Goal: Task Accomplishment & Management: Use online tool/utility

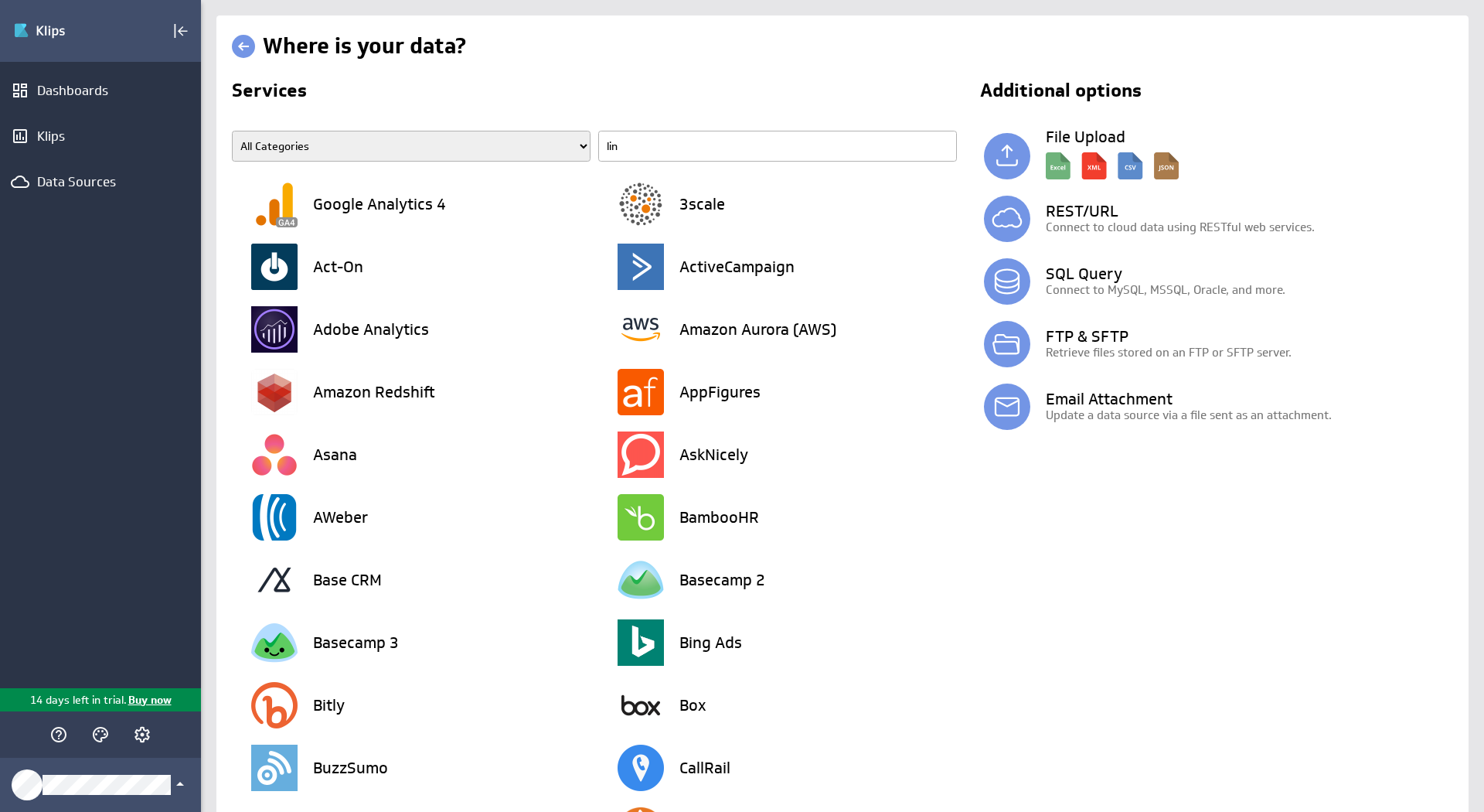
type input "line"
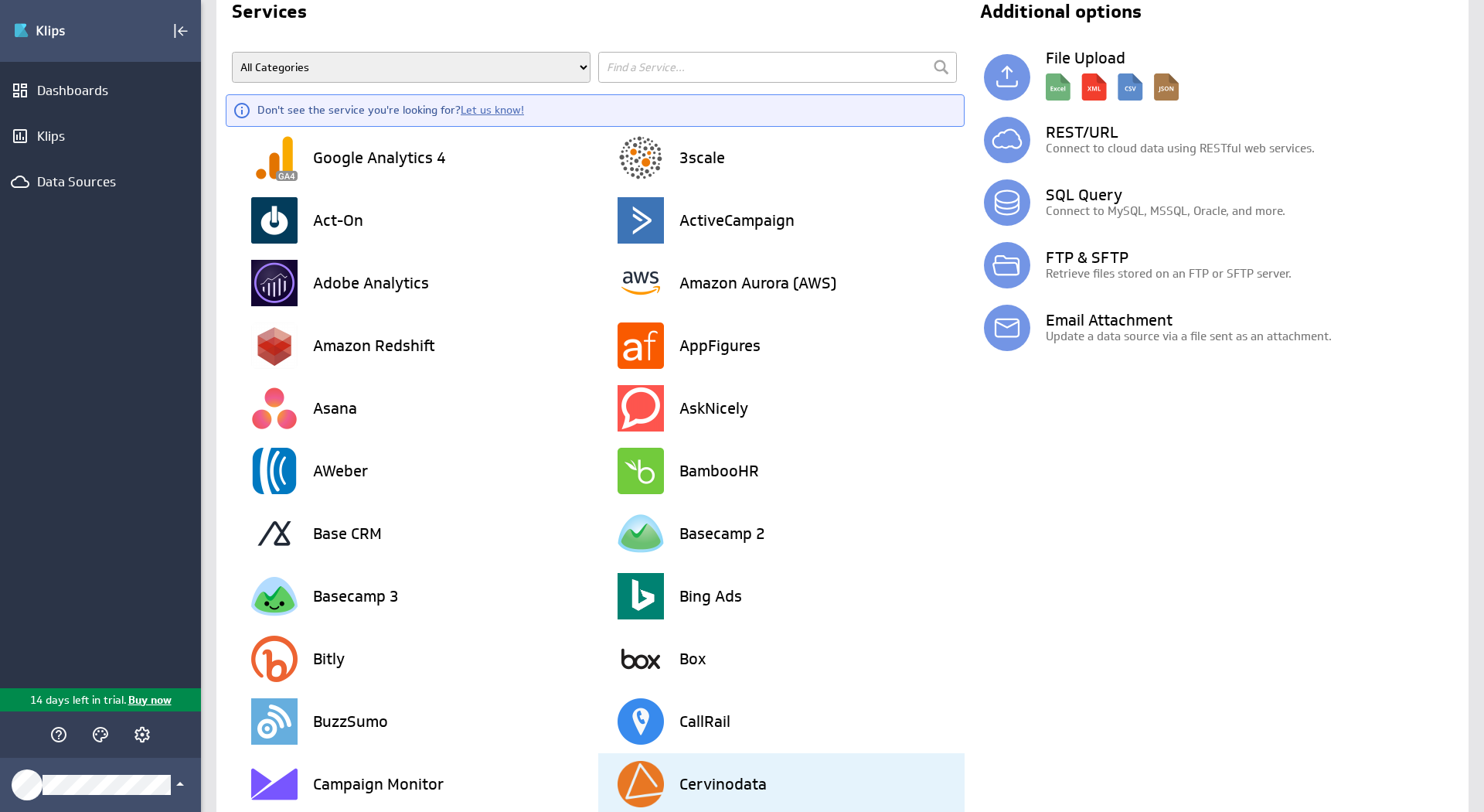
scroll to position [33, 0]
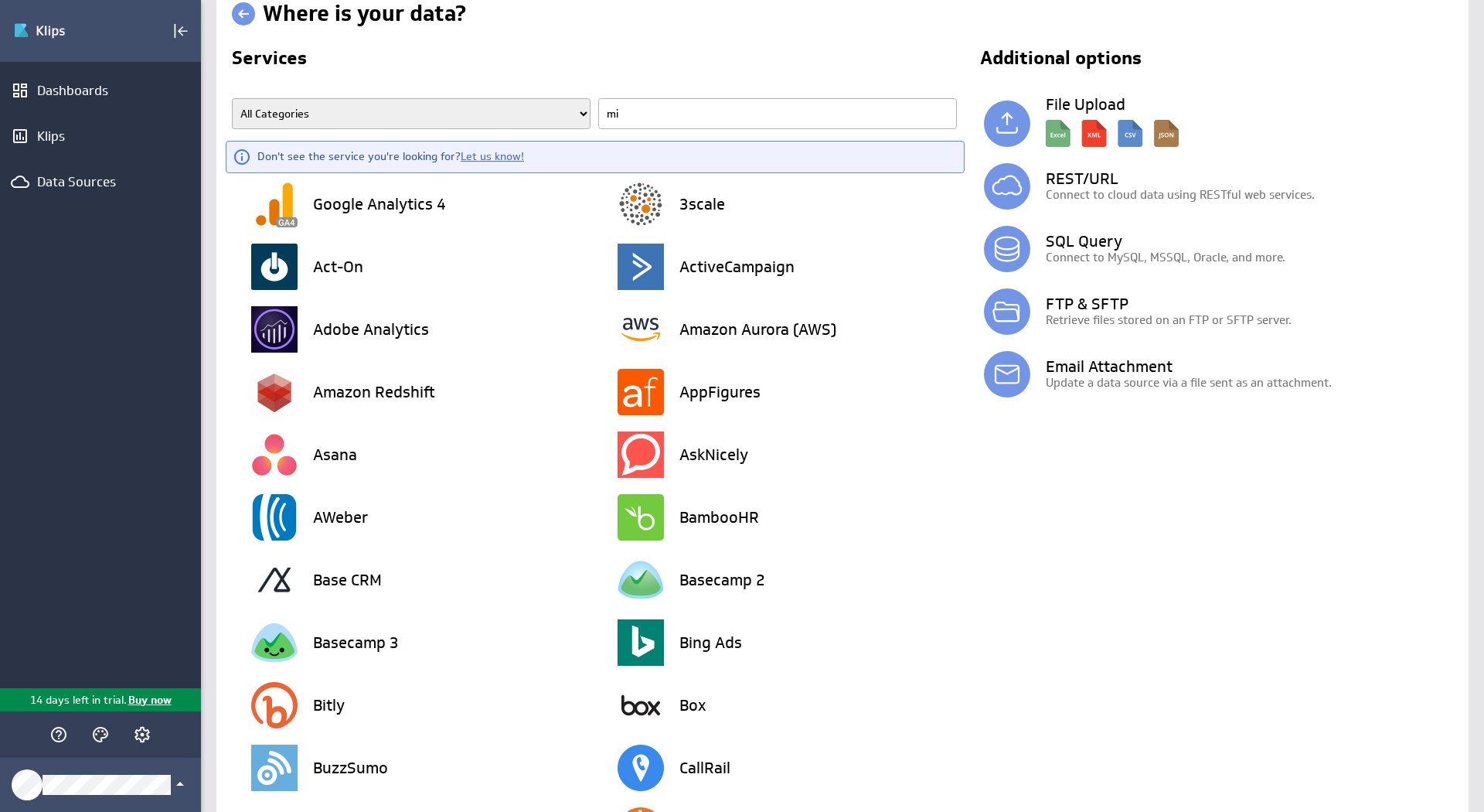
type input "mix"
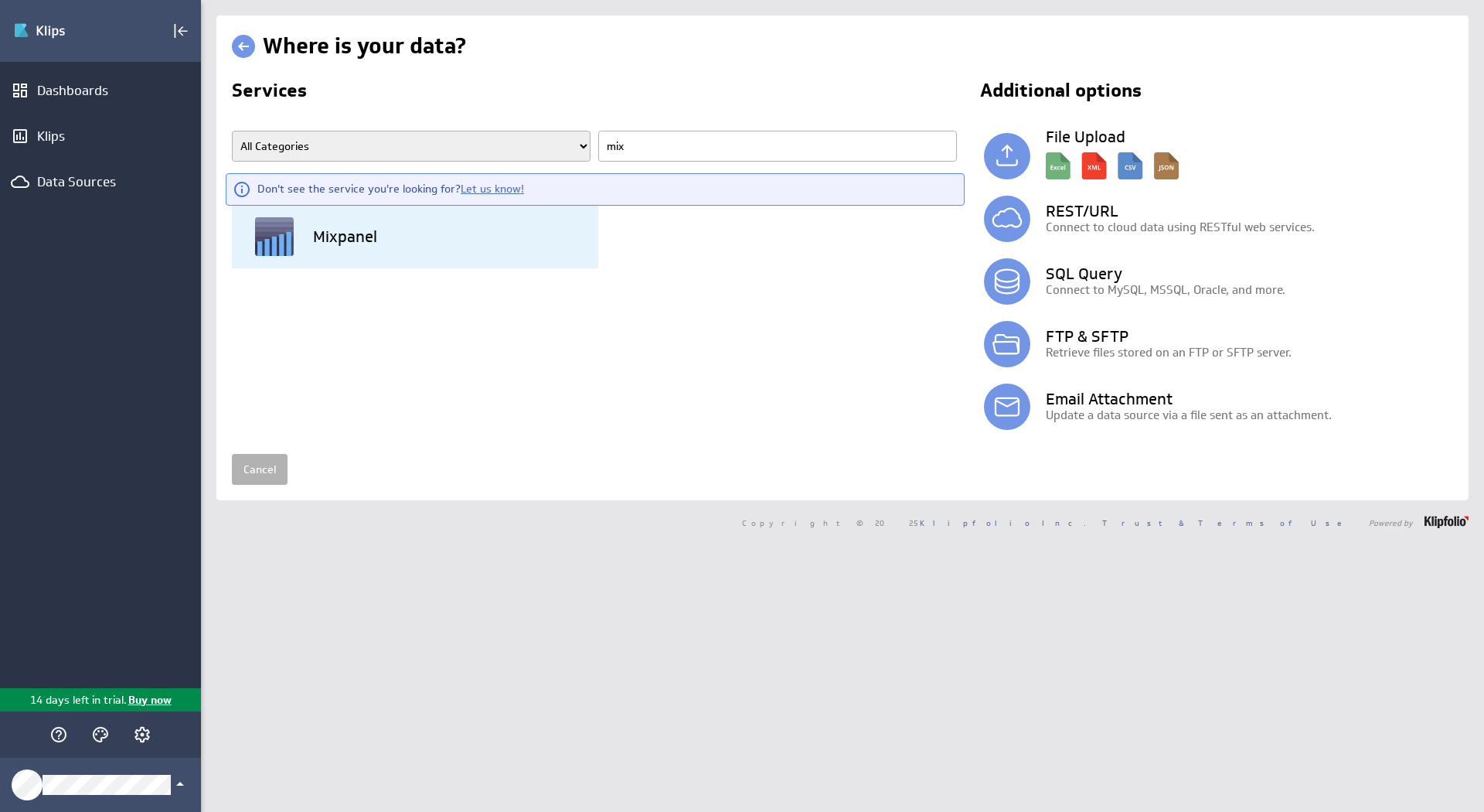
click at [389, 229] on div "Mixpanel" at bounding box center [425, 237] width 347 height 62
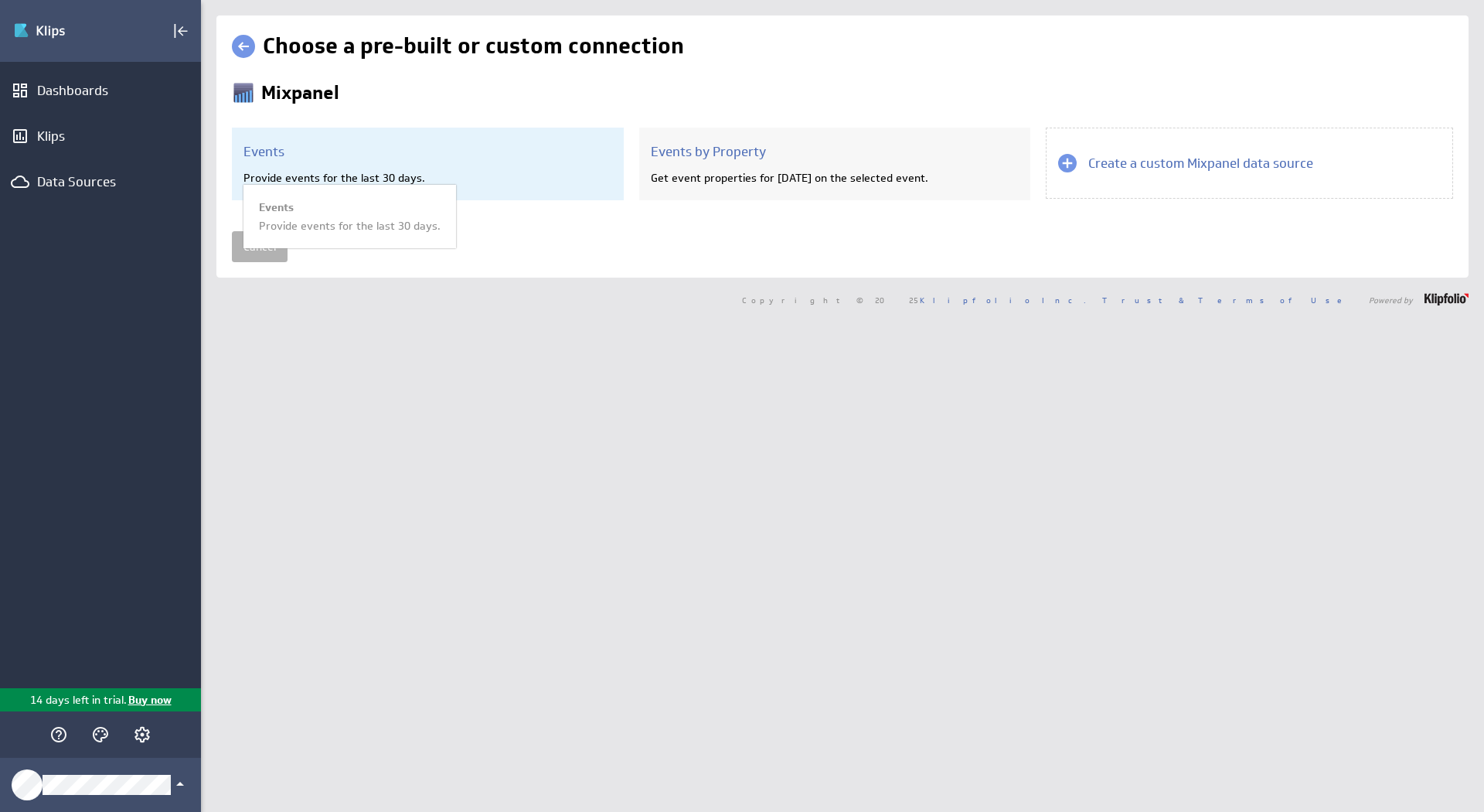
click at [462, 156] on h3 "Events" at bounding box center [427, 151] width 369 height 17
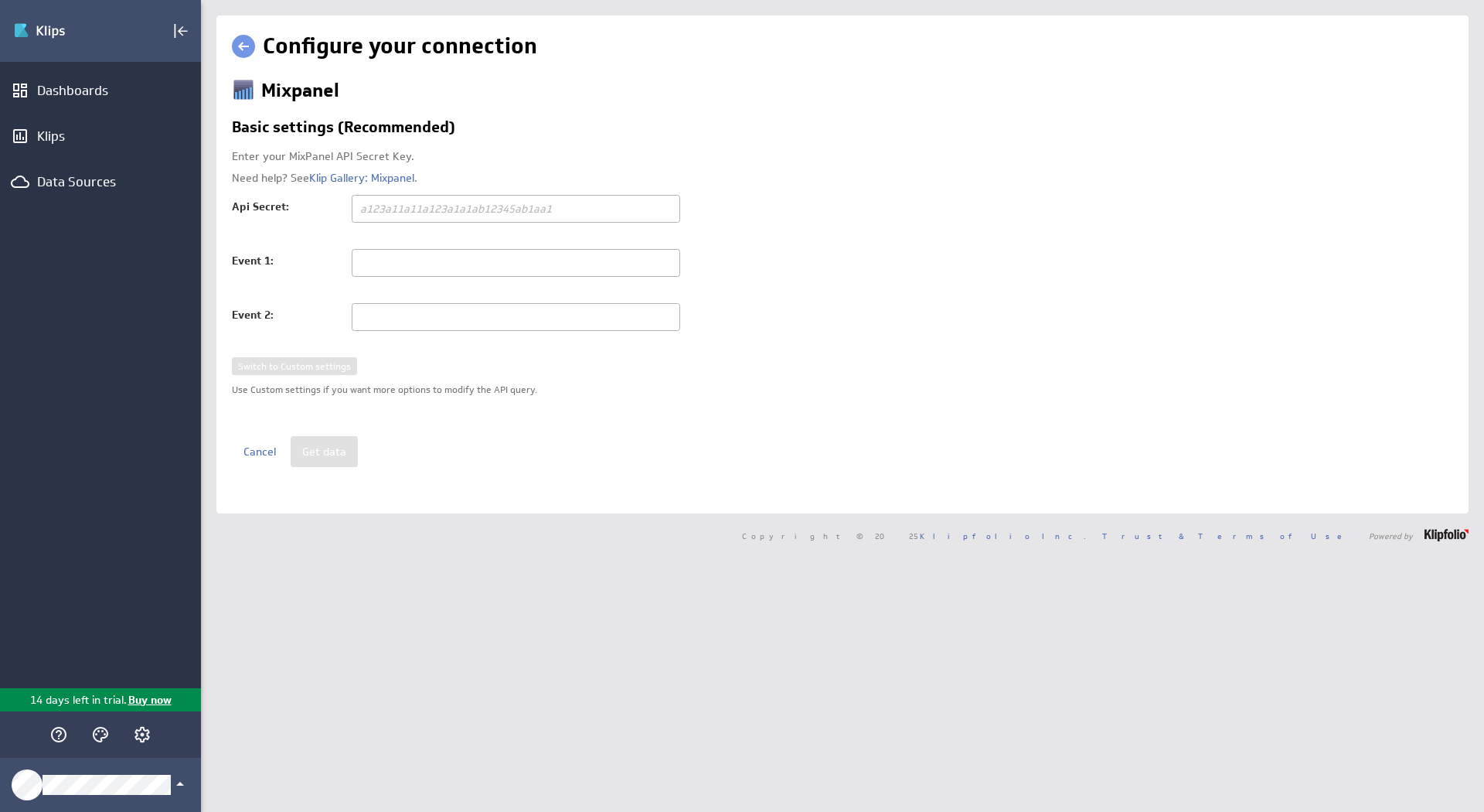
click at [446, 444] on div "Mixpanel Basic settings (Recommended) Enter your MixPanel API Secret Key. Need …" at bounding box center [842, 272] width 1222 height 390
click at [131, 78] on div "Dashboards" at bounding box center [100, 90] width 201 height 34
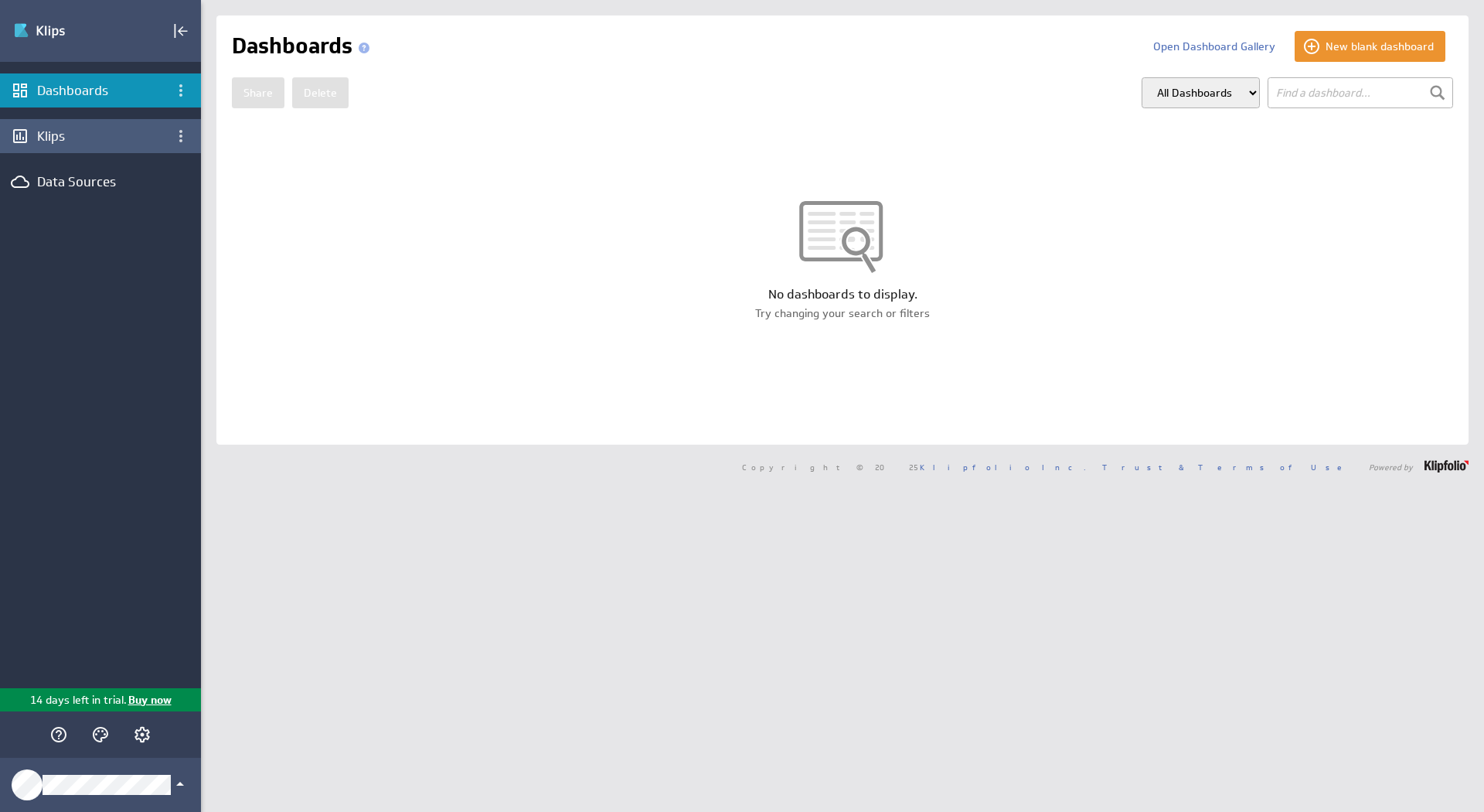
click at [90, 129] on div "Klips" at bounding box center [100, 135] width 126 height 17
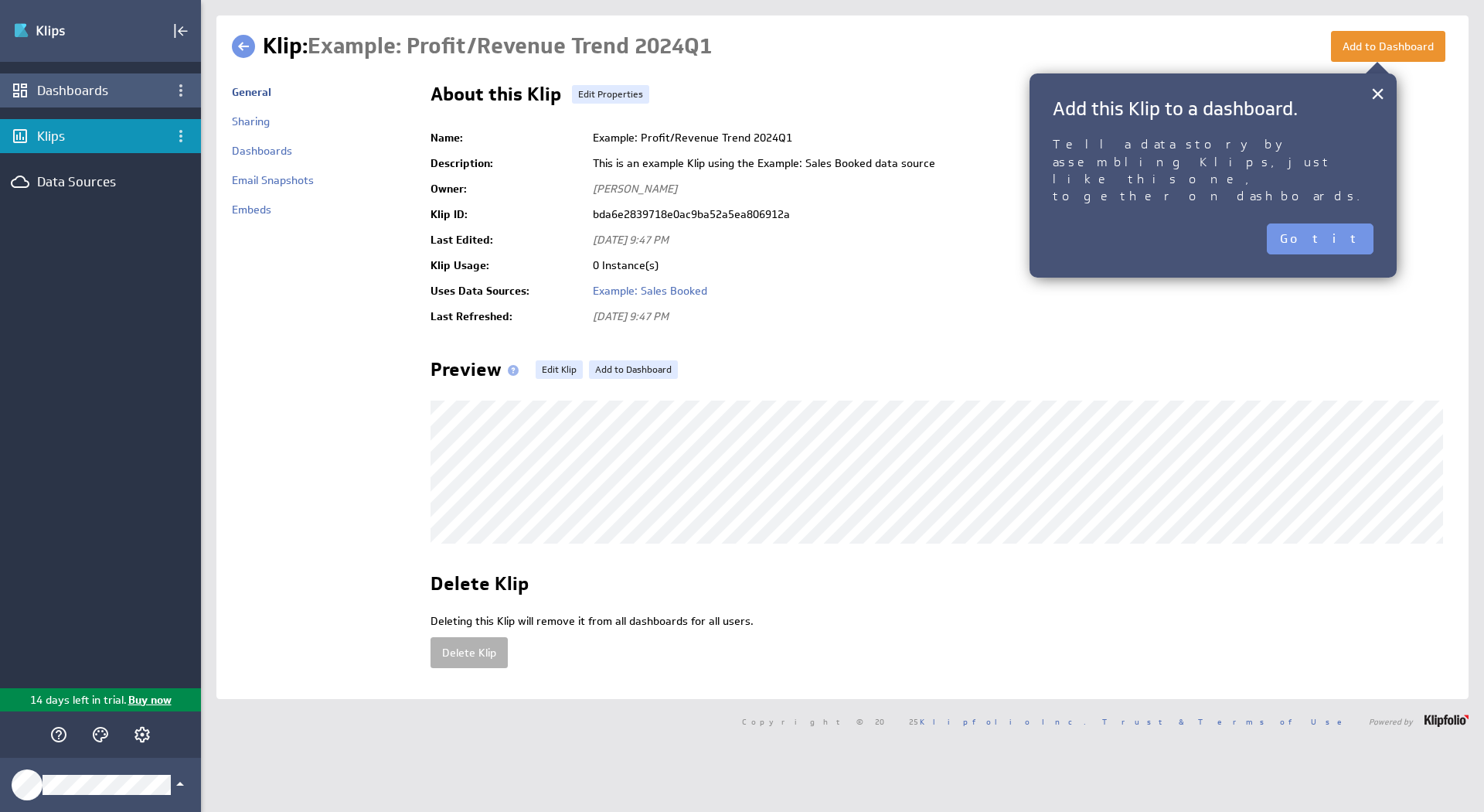
click at [126, 84] on div "Dashboards" at bounding box center [100, 90] width 126 height 17
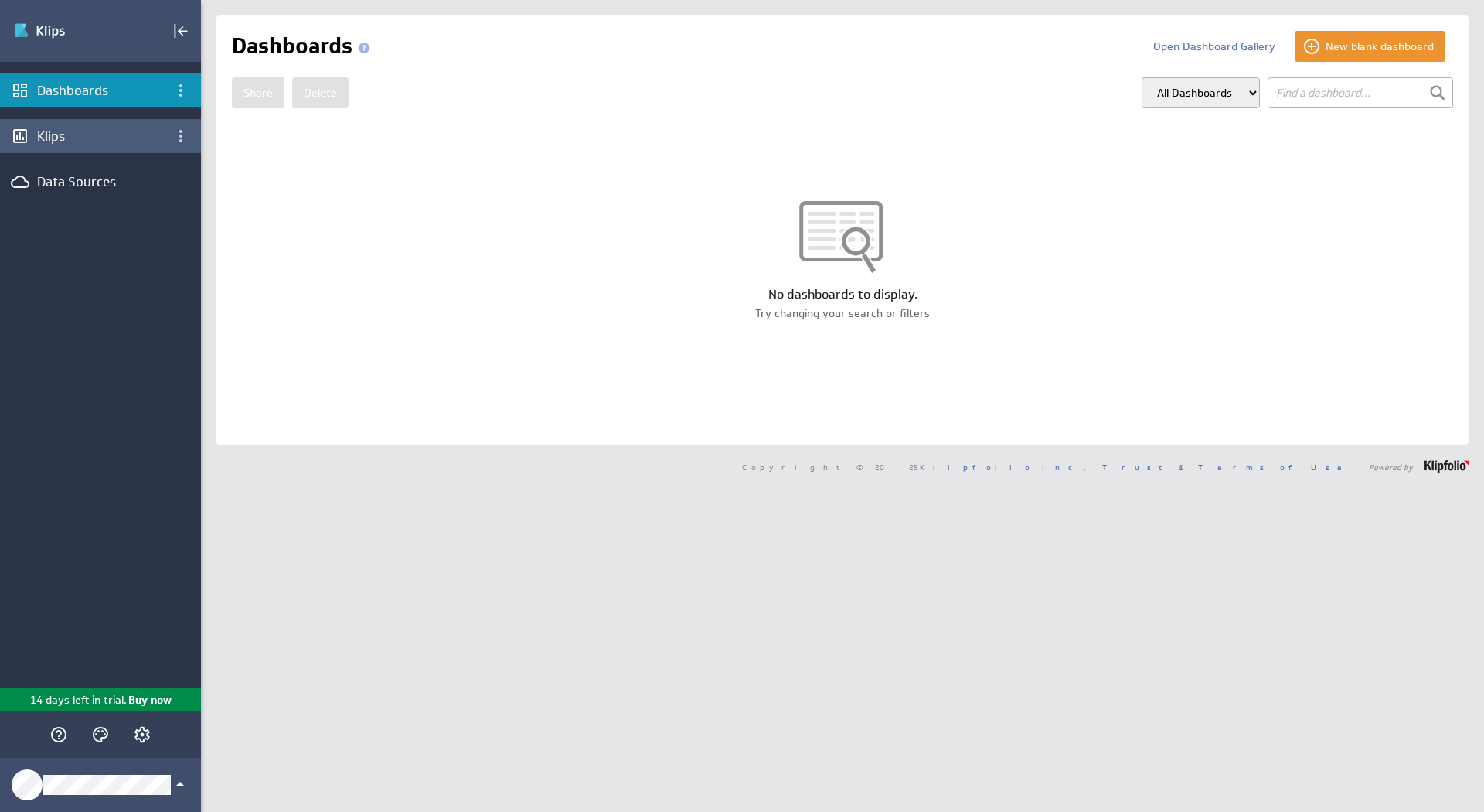
click at [106, 138] on div "Klips" at bounding box center [100, 135] width 126 height 17
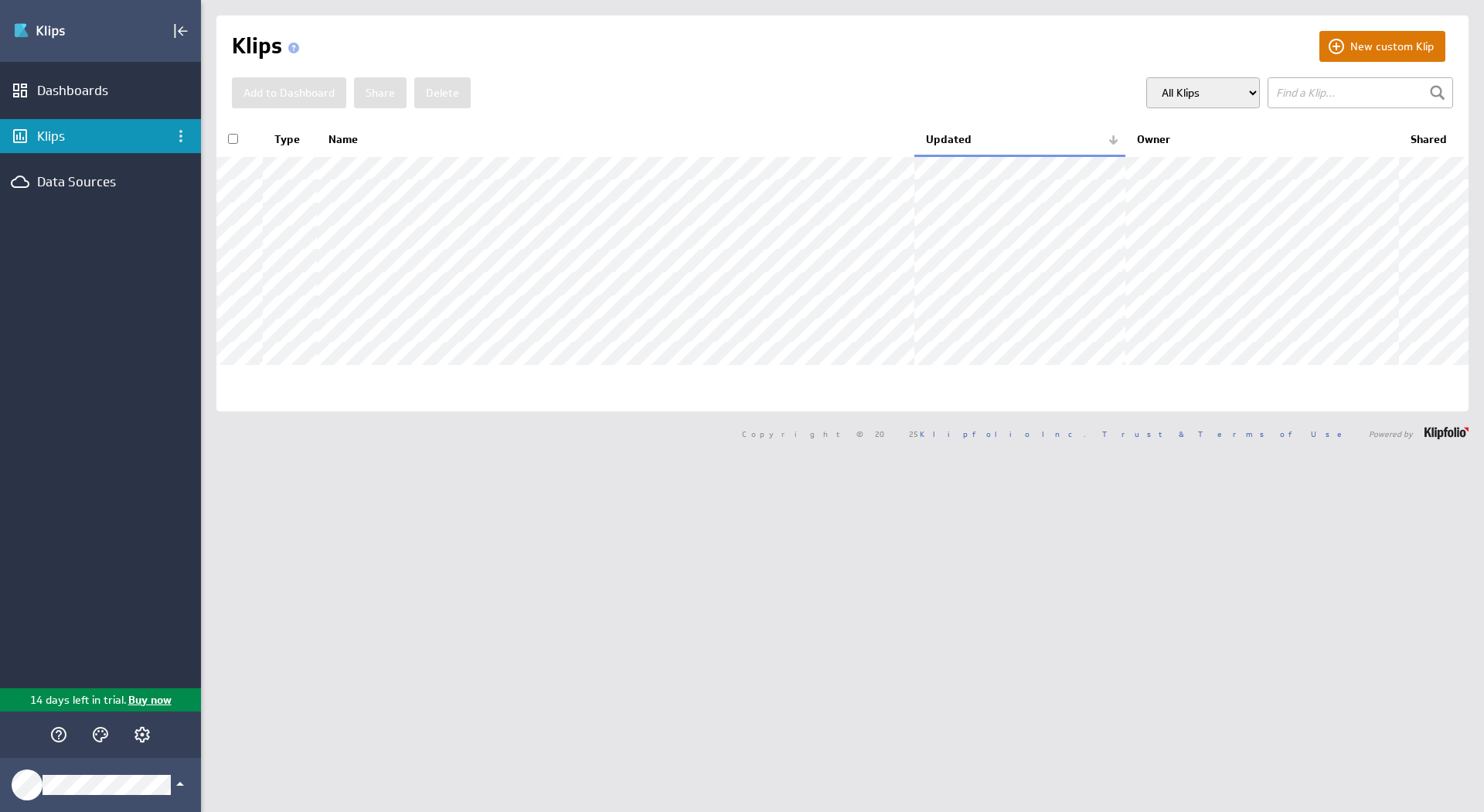
click at [1354, 47] on button "New custom Klip" at bounding box center [1382, 46] width 126 height 31
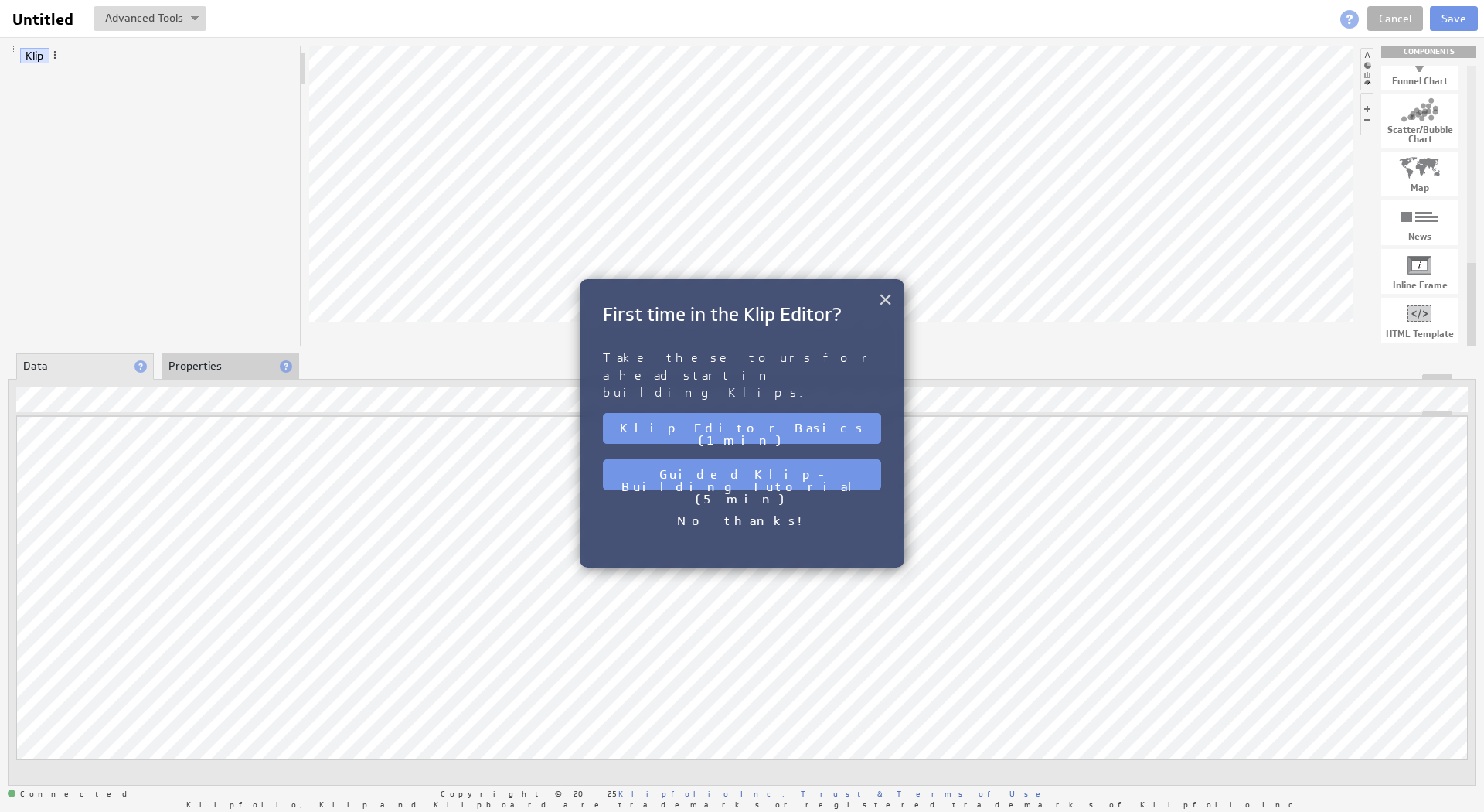
click at [883, 284] on button "×" at bounding box center [886, 299] width 14 height 31
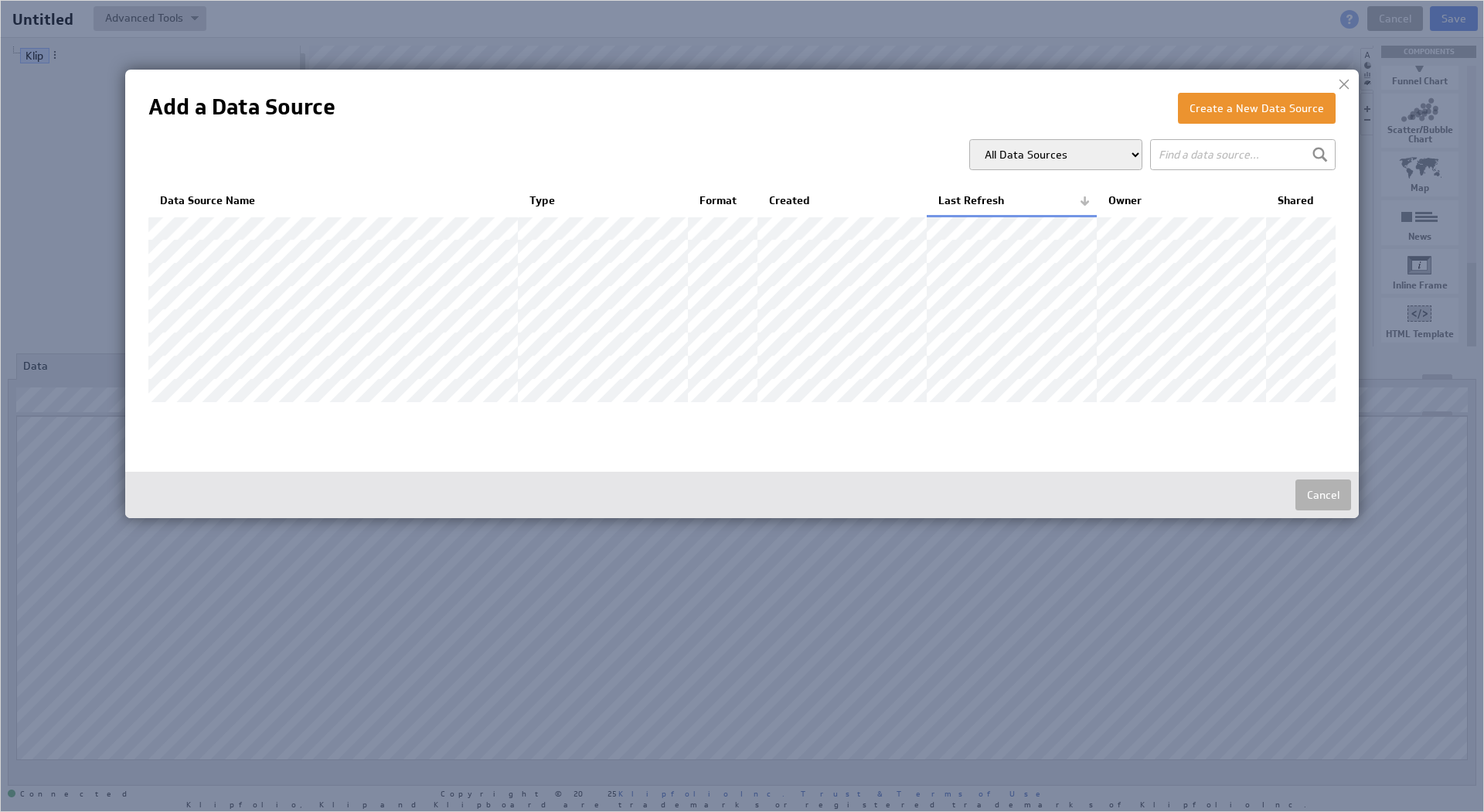
click at [1056, 148] on select "All Data Sources My Data Sources All Modelled Data Sources My Modelled Data Sou…" at bounding box center [1056, 154] width 173 height 31
click at [1238, 112] on button "Create a New Data Source" at bounding box center [1257, 108] width 158 height 31
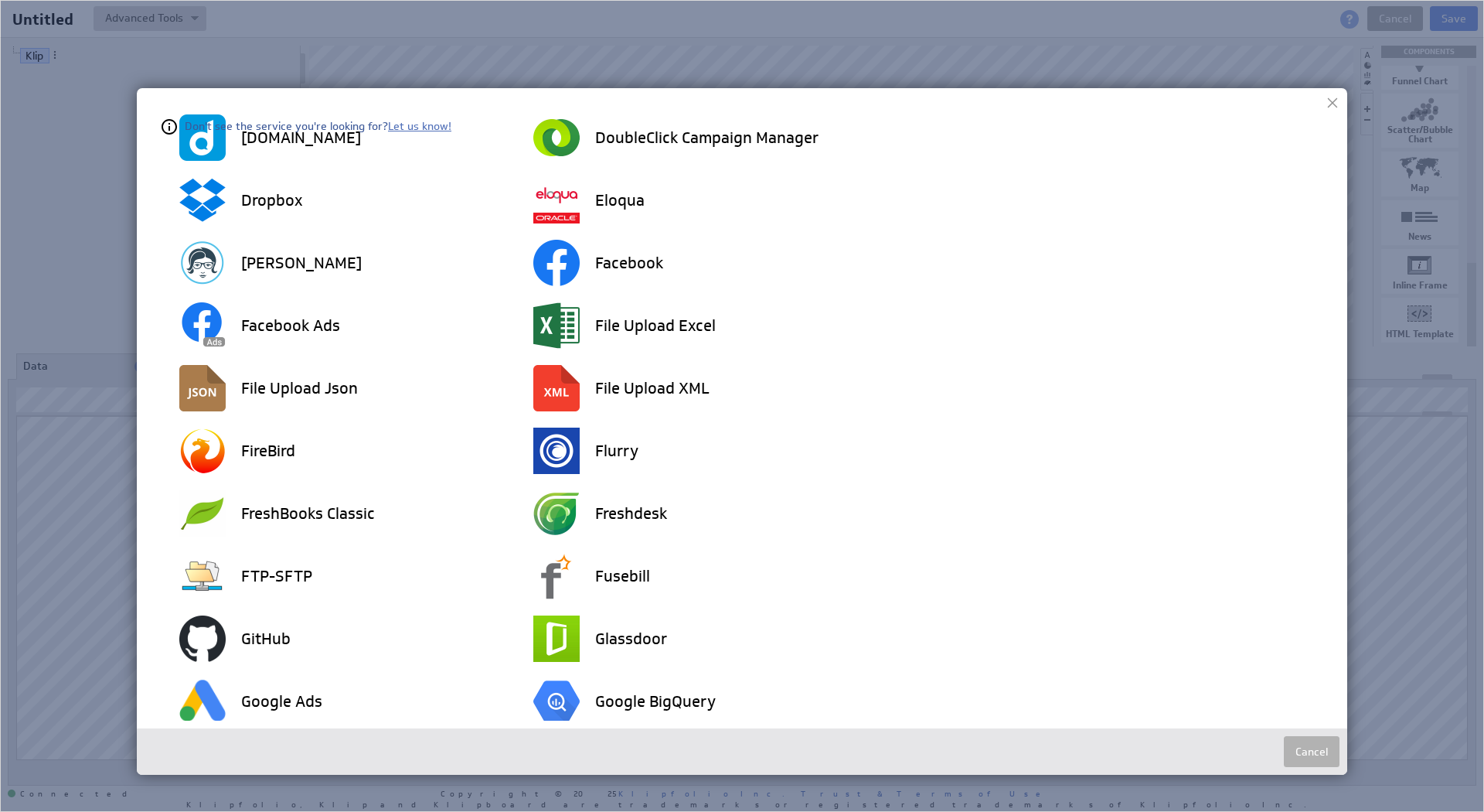
scroll to position [958, 0]
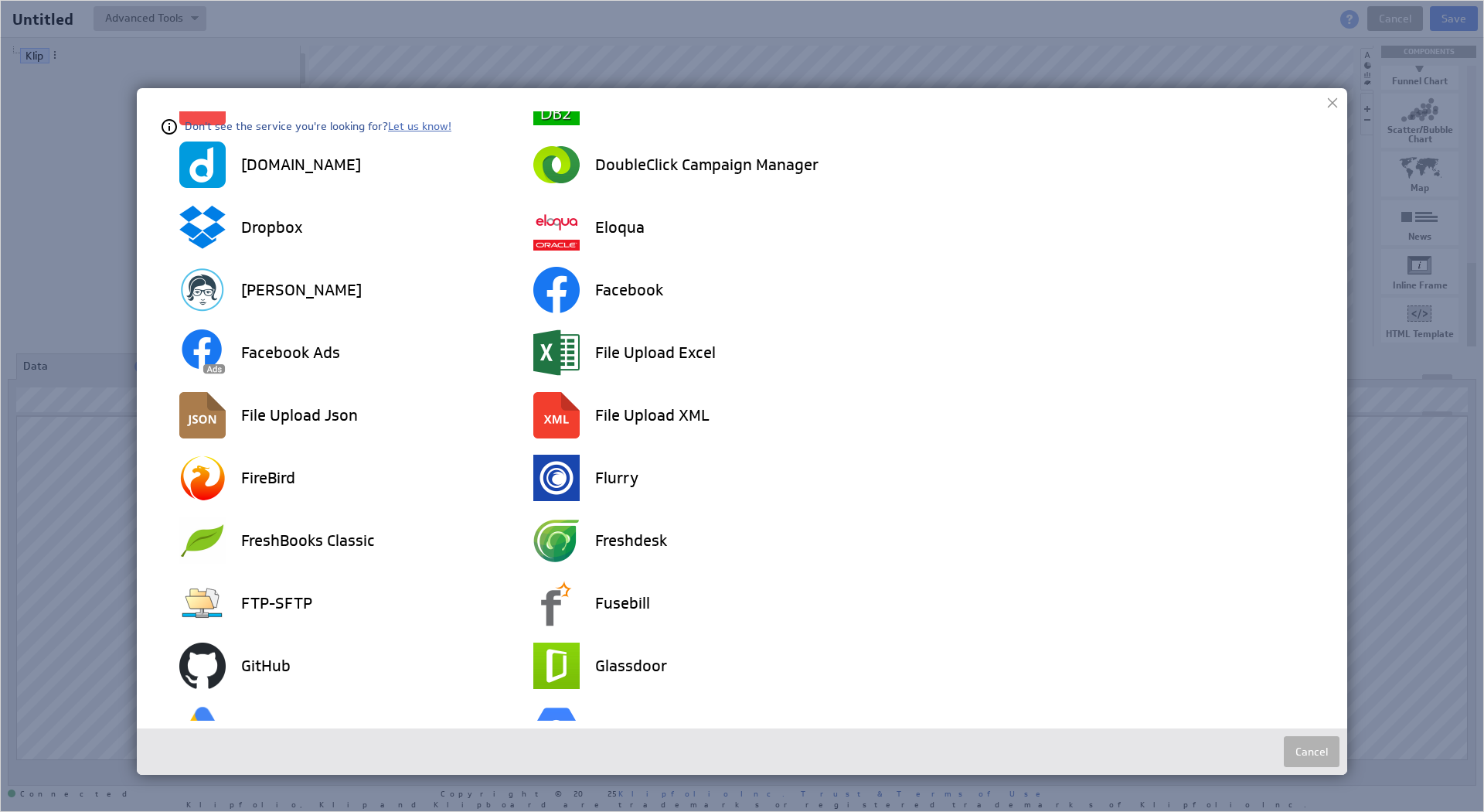
click at [1124, 74] on img at bounding box center [742, 406] width 1484 height 812
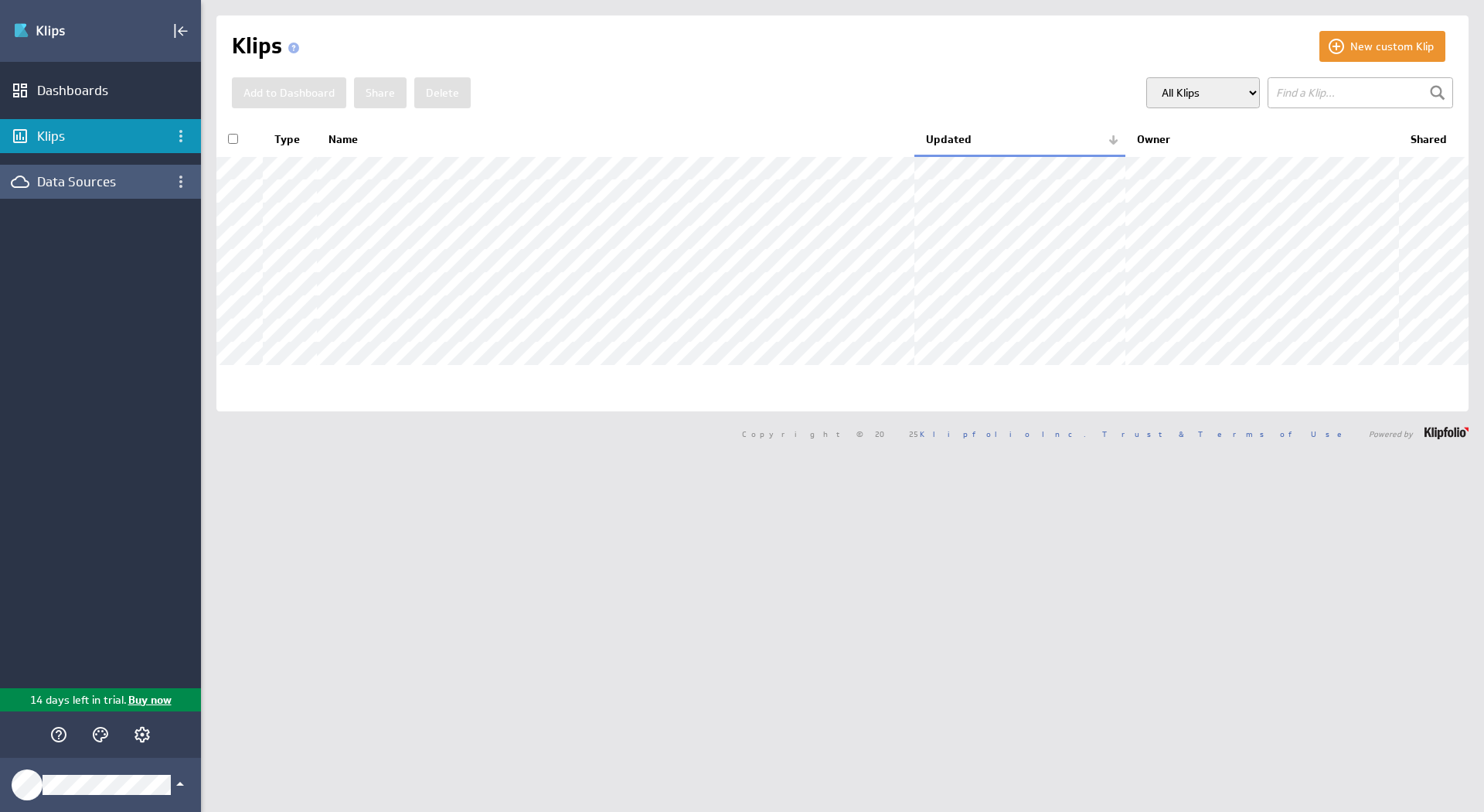
click at [91, 189] on div "Data Sources" at bounding box center [100, 181] width 126 height 17
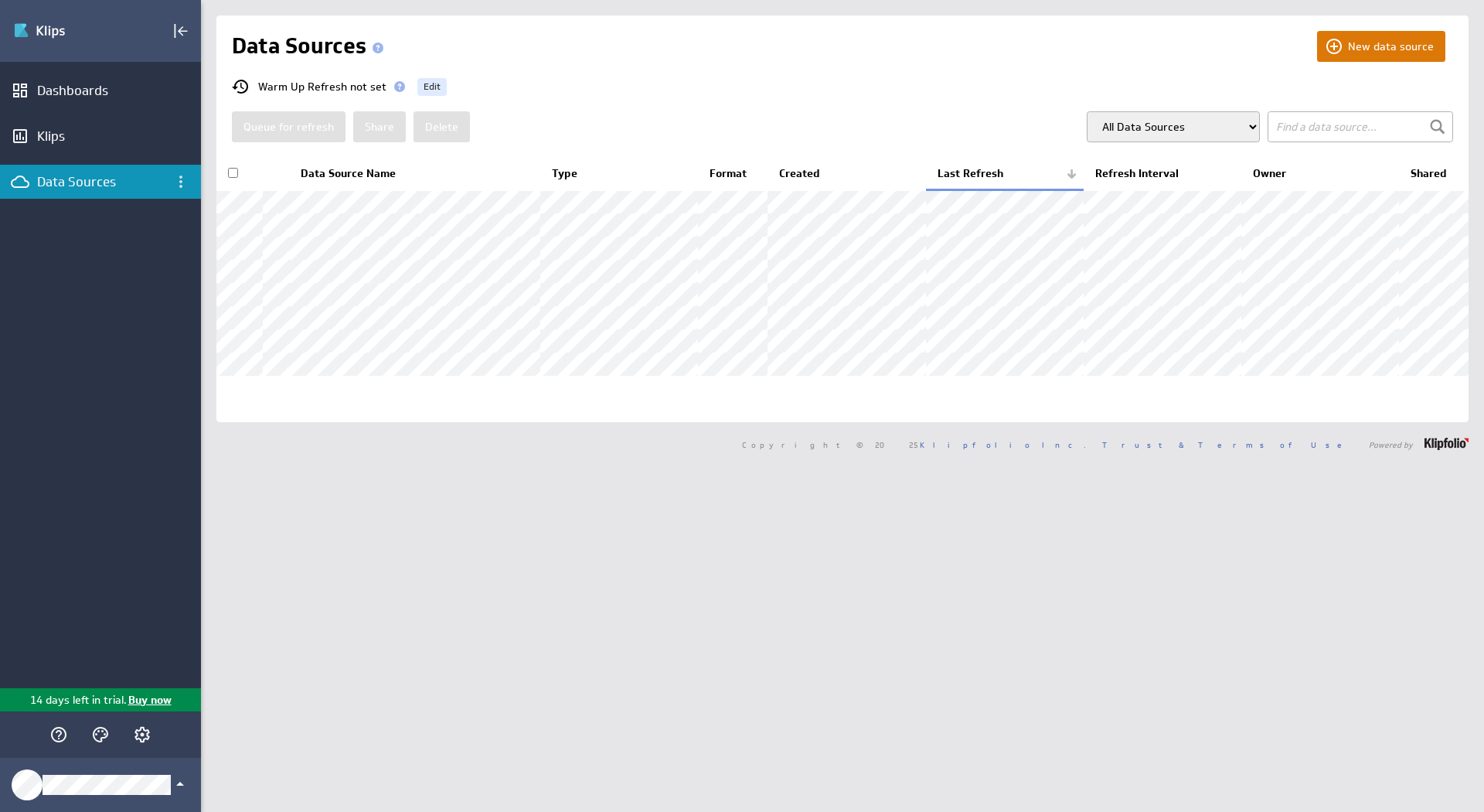
click at [1317, 40] on button "New data source" at bounding box center [1381, 46] width 128 height 31
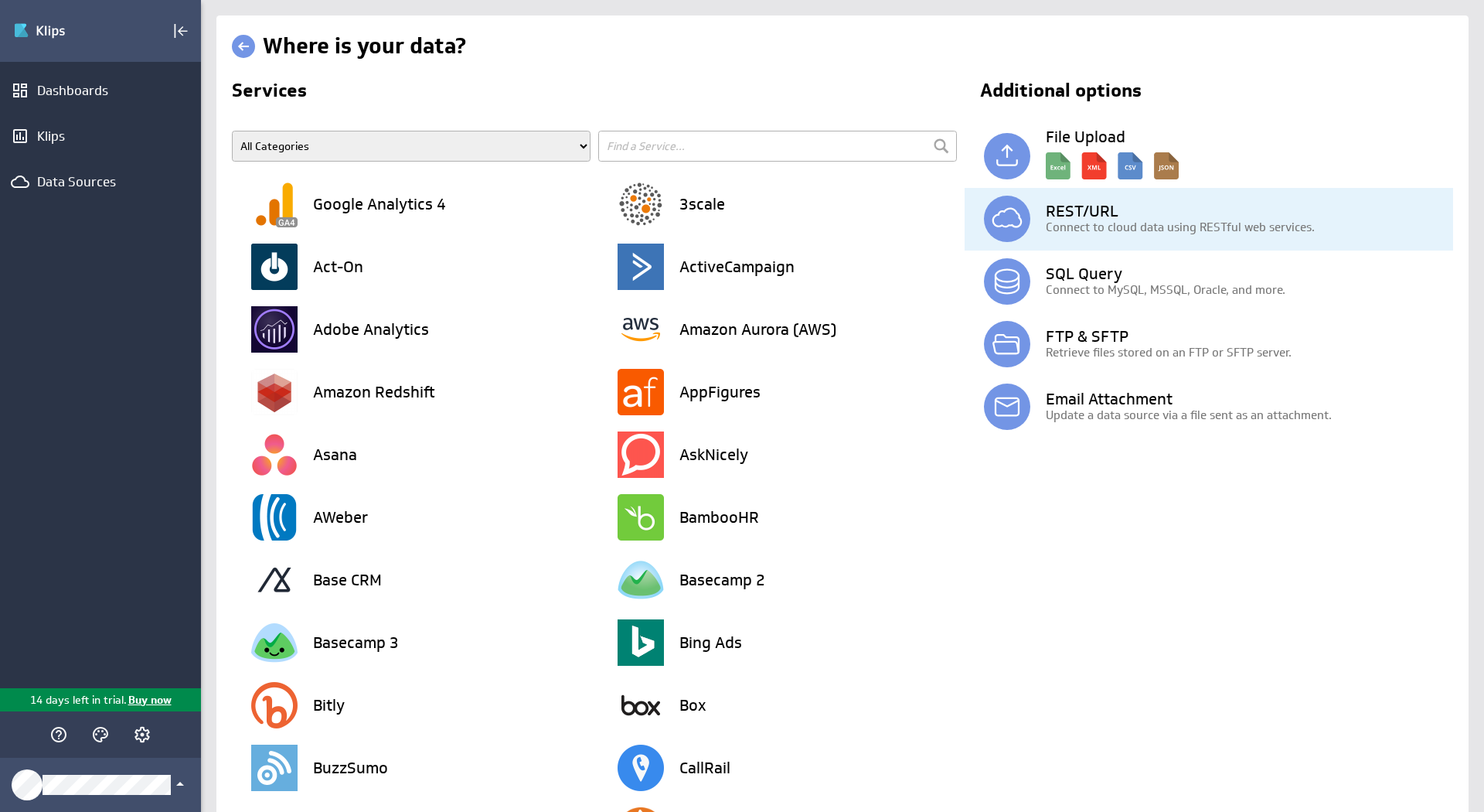
click at [1066, 223] on p "Connect to cloud data using RESTful web services." at bounding box center [1249, 226] width 407 height 16
